Goal: Communication & Community: Connect with others

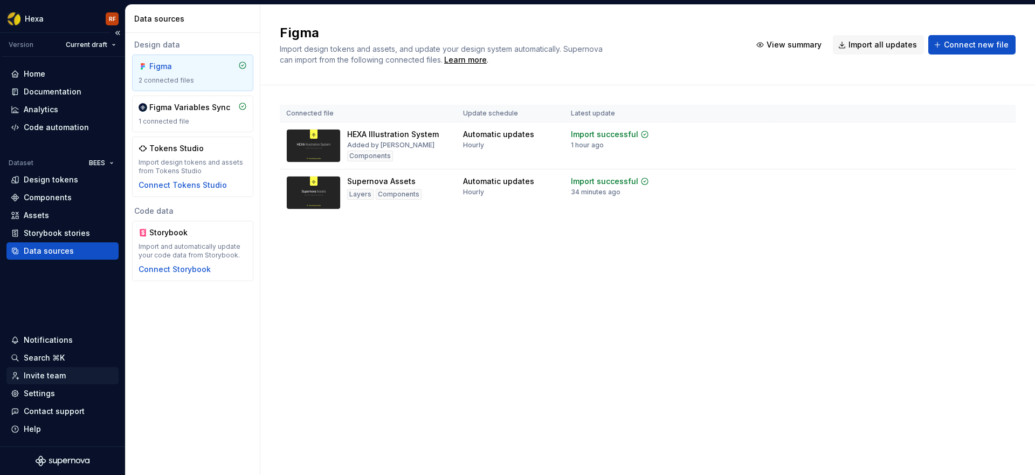
click at [47, 374] on div "Invite team" at bounding box center [45, 375] width 42 height 11
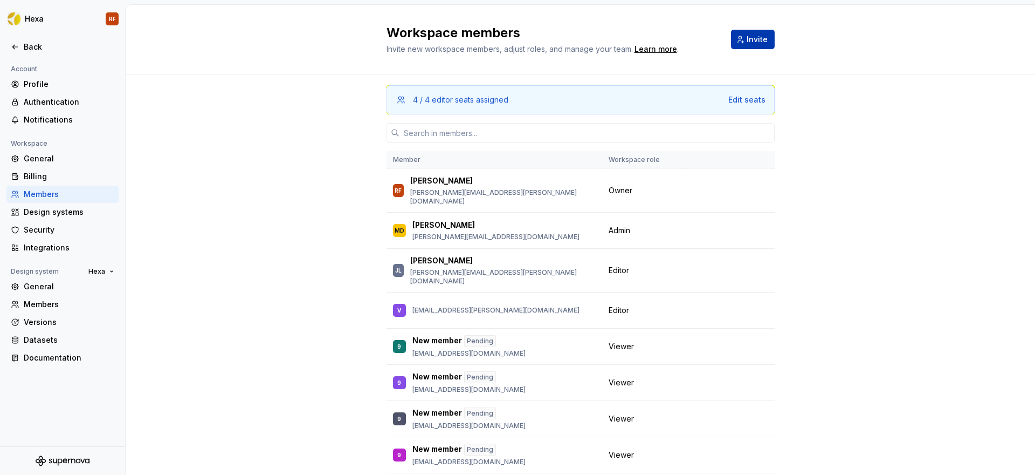
click at [753, 41] on span "Invite" at bounding box center [757, 39] width 21 height 11
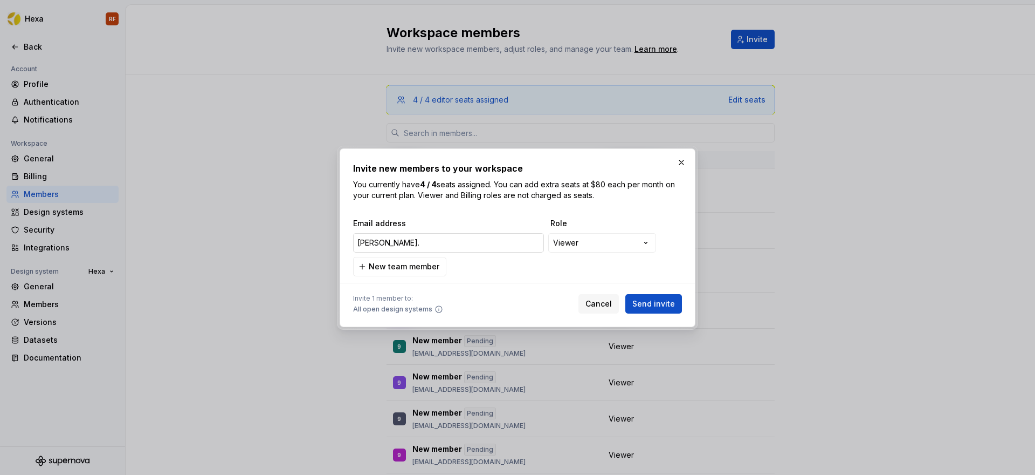
click at [380, 244] on input "[PERSON_NAME]." at bounding box center [448, 242] width 191 height 19
drag, startPoint x: 376, startPoint y: 245, endPoint x: 346, endPoint y: 245, distance: 30.7
click at [346, 245] on div "**********" at bounding box center [518, 237] width 356 height 178
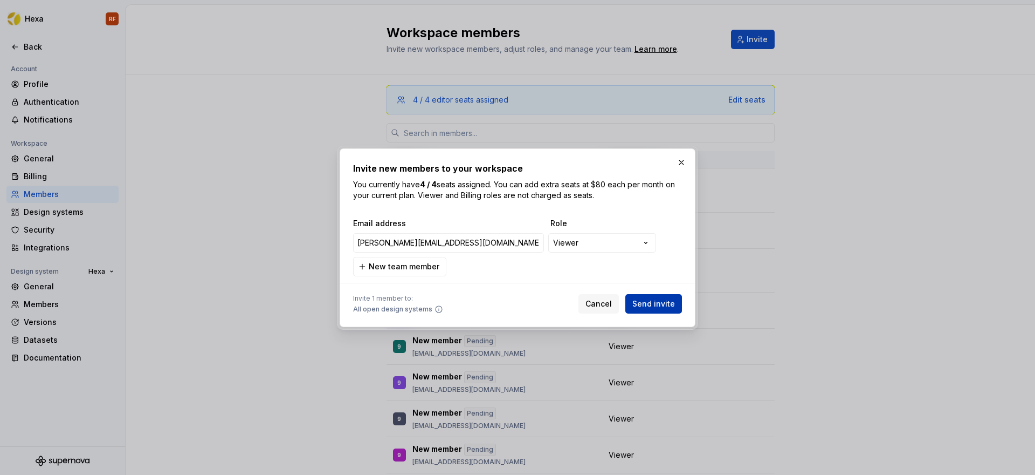
type input "[PERSON_NAME][EMAIL_ADDRESS][DOMAIN_NAME]"
click at [655, 305] on span "Send invite" at bounding box center [654, 303] width 43 height 11
